Goal: Transaction & Acquisition: Obtain resource

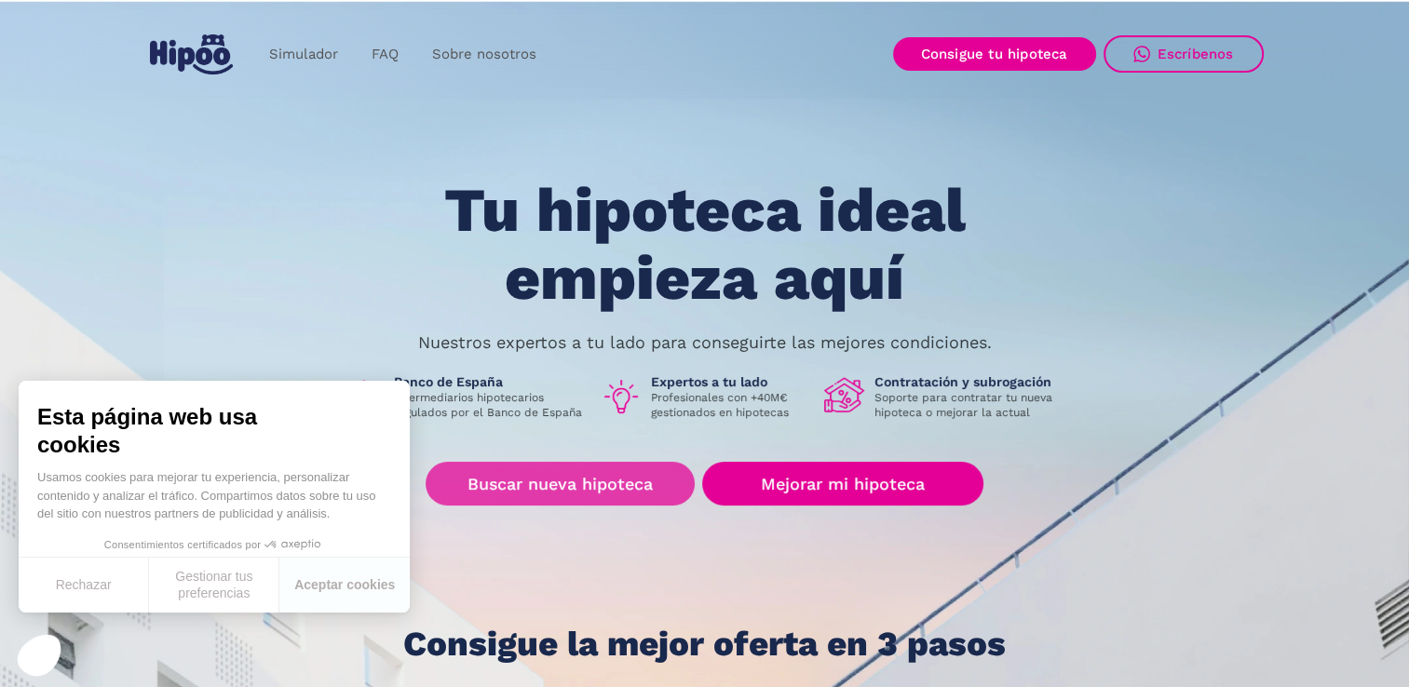
click at [541, 479] on link "Buscar nueva hipoteca" at bounding box center [560, 484] width 269 height 44
click at [569, 482] on link "Buscar nueva hipoteca" at bounding box center [560, 484] width 269 height 44
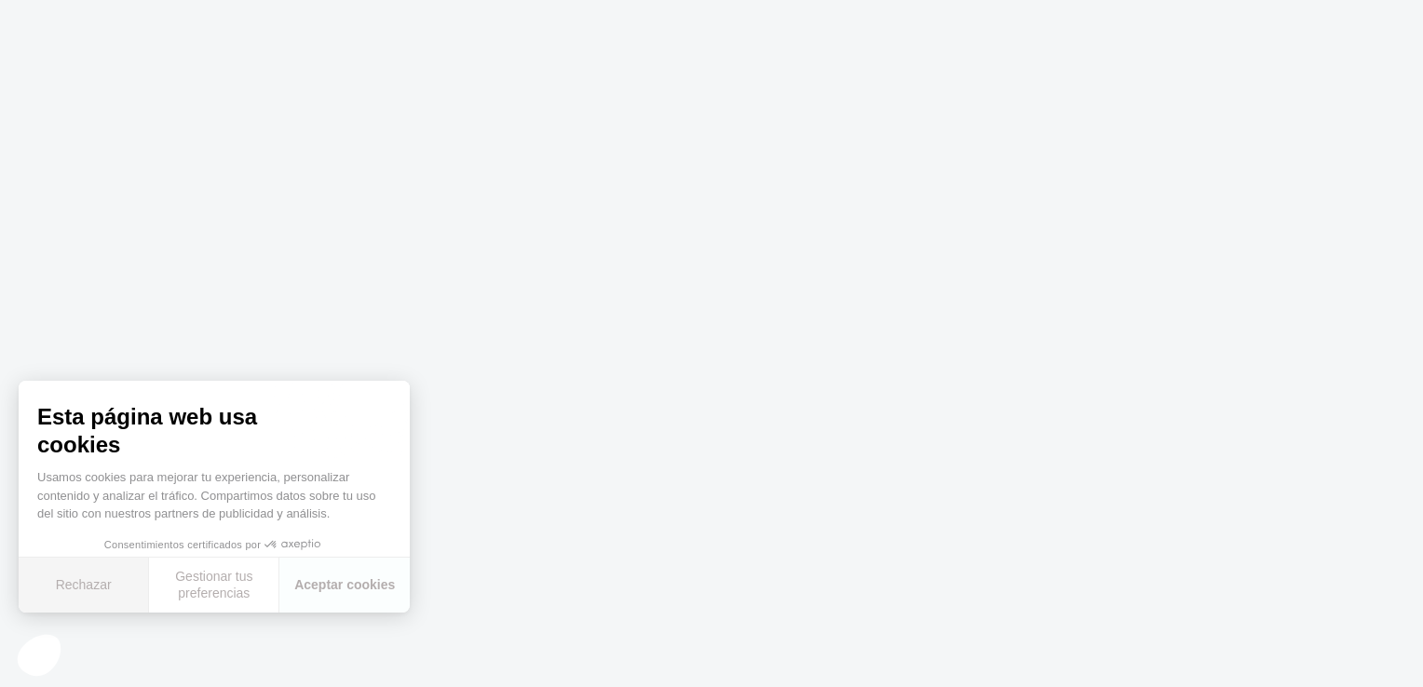
click at [120, 593] on button "Rechazar" at bounding box center [84, 585] width 130 height 55
